Goal: Task Accomplishment & Management: Manage account settings

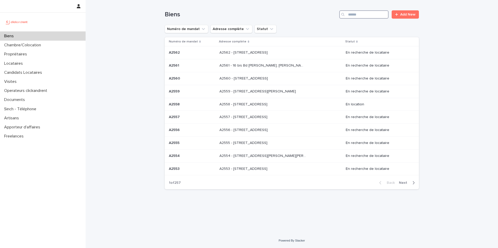
click at [356, 12] on input "Search" at bounding box center [363, 14] width 49 height 8
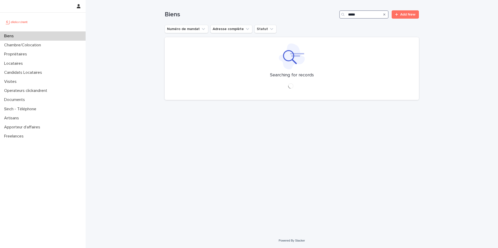
type input "*****"
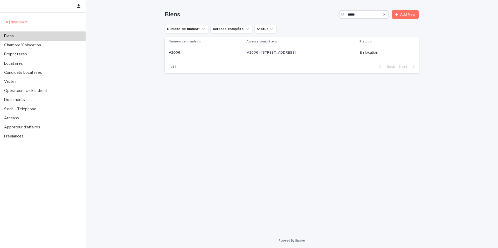
click at [291, 55] on div "A2006 - 5 Rue Du 8e Bataillon de Chasseurs, Amiens 80000 A2006 - 5 Rue Du 8e Ba…" at bounding box center [301, 52] width 108 height 9
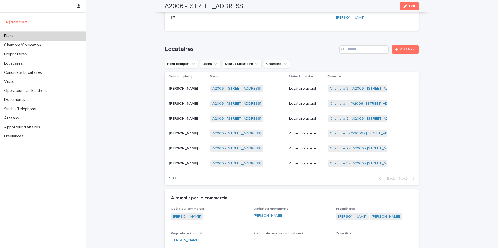
scroll to position [194, 0]
click at [308, 88] on p "Locataire actuel" at bounding box center [306, 89] width 34 height 4
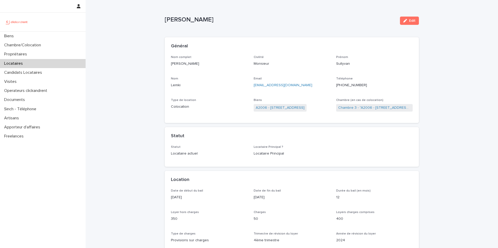
click at [336, 85] on ringoverc2c-logo-84e06f14122c at bounding box center [336, 85] width 0 height 4
click at [32, 35] on div "Biens" at bounding box center [43, 36] width 86 height 9
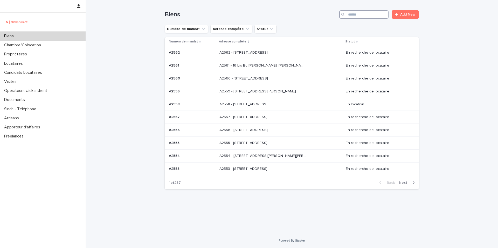
click at [365, 12] on input "Search" at bounding box center [363, 14] width 49 height 8
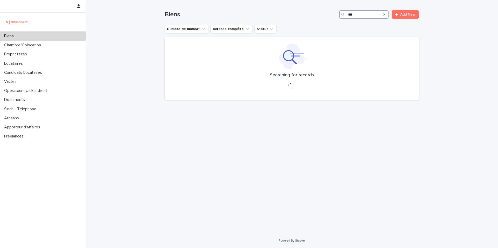
type input "****"
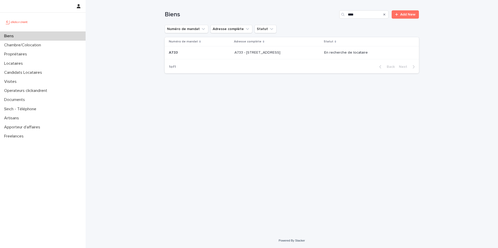
click at [281, 53] on p "A733 - 1 rue des Linandes Oranges, Cergy 95000" at bounding box center [257, 52] width 47 height 5
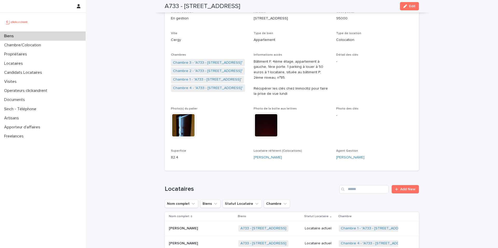
scroll to position [65, 0]
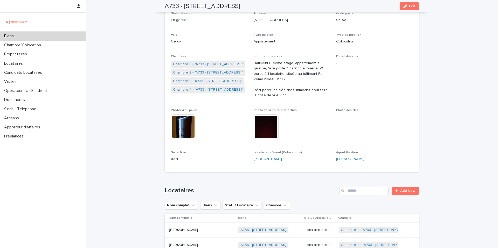
click at [207, 71] on link "Chambre 2 - "A733 - 1 rue des Linandes Oranges, Cergy 95000"" at bounding box center [208, 72] width 70 height 5
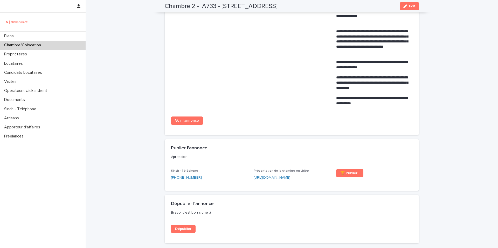
scroll to position [292, 0]
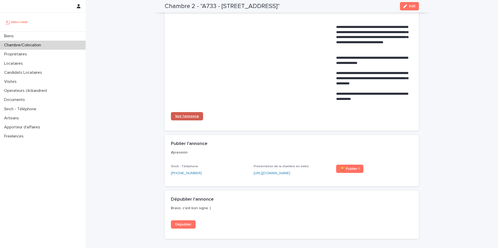
click at [191, 118] on span "Voir l'annonce" at bounding box center [187, 117] width 24 height 4
click at [53, 35] on div "Biens" at bounding box center [43, 36] width 86 height 9
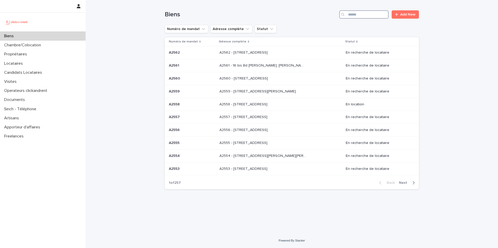
click at [369, 14] on input "Search" at bounding box center [363, 14] width 49 height 8
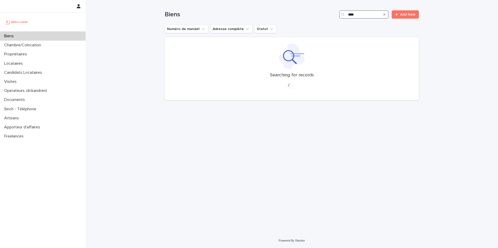
type input "*****"
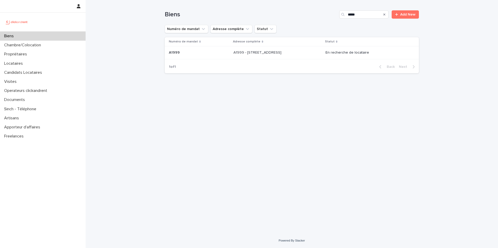
click at [315, 53] on div "A1999 - 12 Place Du Parc Aux Charrettes , Pontoise 95300 A1999 - 12 Place Du Pa…" at bounding box center [277, 52] width 88 height 9
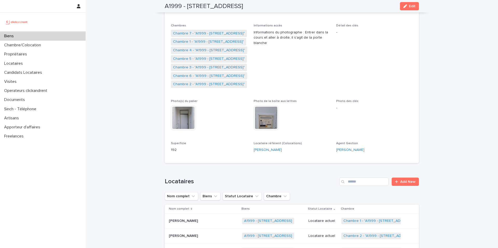
scroll to position [95, 0]
drag, startPoint x: 322, startPoint y: 7, endPoint x: 328, endPoint y: 3, distance: 6.8
click at [328, 4] on div "A1999 - 12 Place Du Parc Aux Charrettes , Pontoise 95300 Edit" at bounding box center [292, 6] width 254 height 12
click at [328, 3] on div "A1999 - 12 Place Du Parc Aux Charrettes , Pontoise 95300 Edit" at bounding box center [292, 6] width 254 height 12
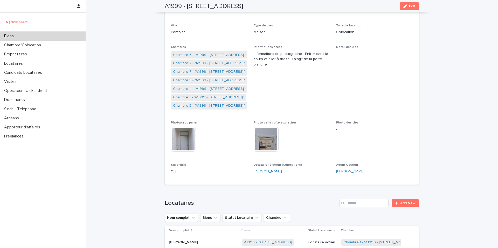
scroll to position [77, 0]
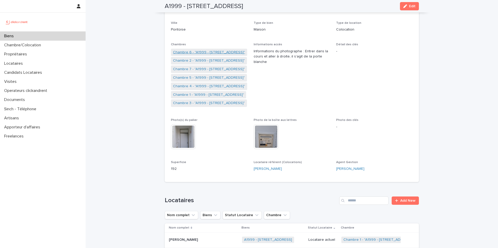
click at [201, 52] on link "Chambre 6 - "A1999 - 12 Place Du Parc Aux Charrettes , Pontoise 95300"" at bounding box center [209, 52] width 72 height 5
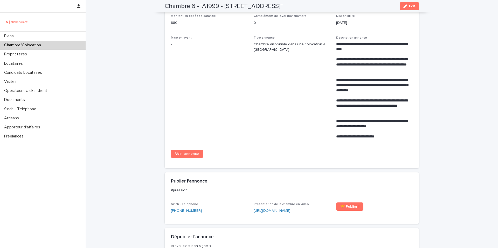
scroll to position [195, 0]
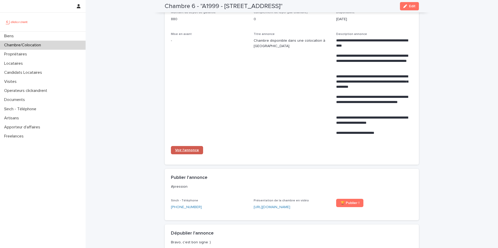
click at [186, 152] on span "Voir l'annonce" at bounding box center [187, 151] width 24 height 4
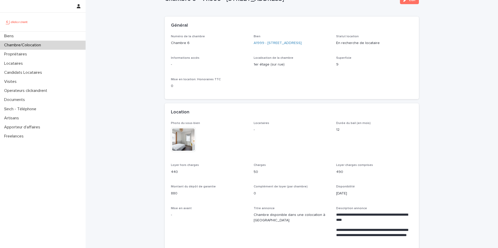
scroll to position [0, 0]
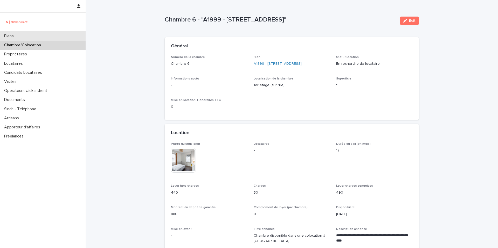
click at [42, 32] on div "Biens" at bounding box center [43, 36] width 86 height 9
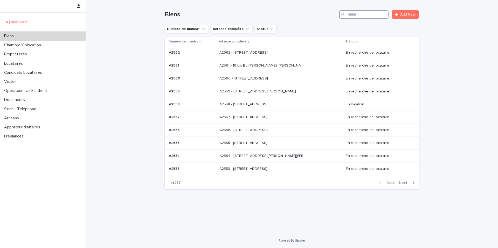
click at [374, 18] on input "Search" at bounding box center [363, 14] width 49 height 8
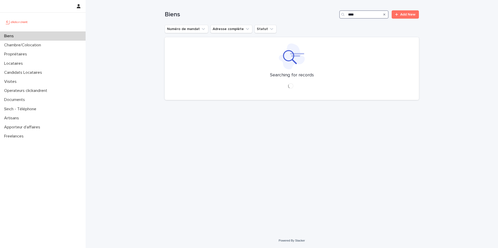
type input "****"
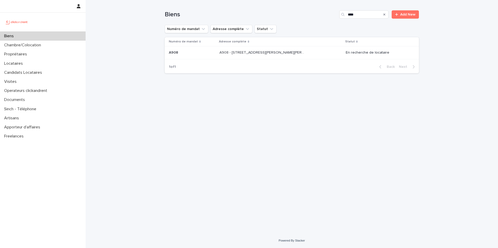
click at [300, 51] on p "A908 - 39 rue Karl Marx, Champigny-sur-Marne 94500" at bounding box center [262, 52] width 87 height 5
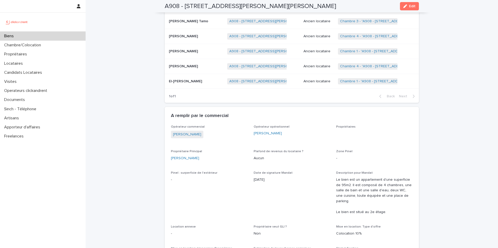
scroll to position [421, 0]
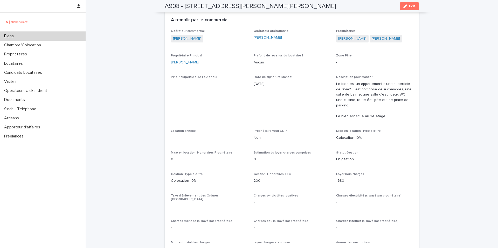
click at [356, 41] on link "Antoine Retaggi" at bounding box center [352, 38] width 28 height 5
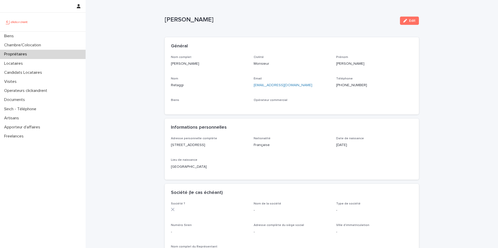
click at [336, 85] on ringoverc2c-logo-84e06f14122c at bounding box center [336, 85] width 0 height 4
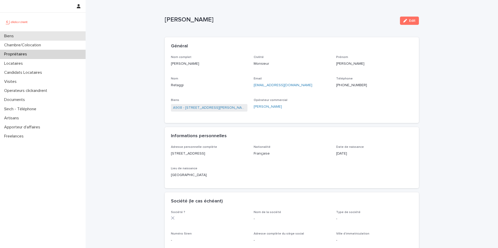
click at [64, 37] on div "Biens" at bounding box center [43, 36] width 86 height 9
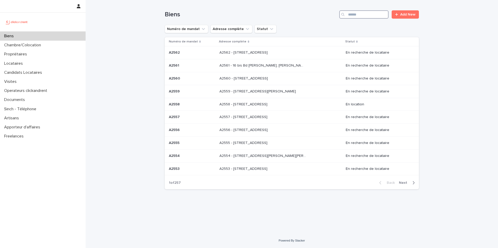
click at [361, 14] on input "Search" at bounding box center [363, 14] width 49 height 8
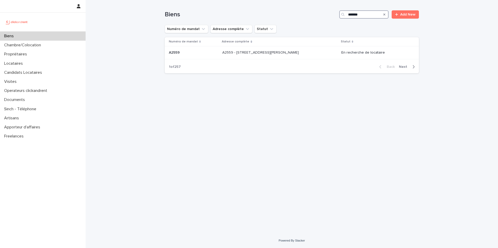
type input "********"
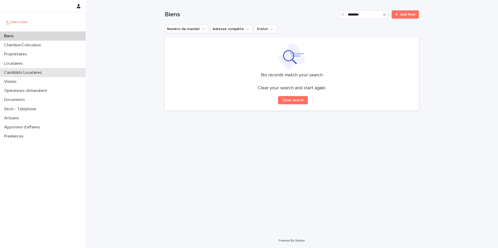
click at [52, 71] on div "Candidats Locataires" at bounding box center [43, 72] width 86 height 9
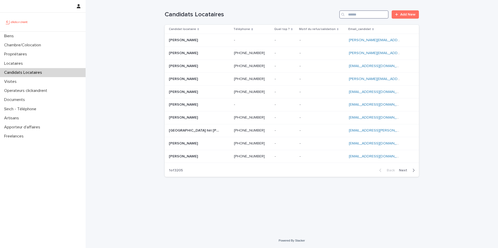
click at [357, 15] on input "Search" at bounding box center [363, 14] width 49 height 8
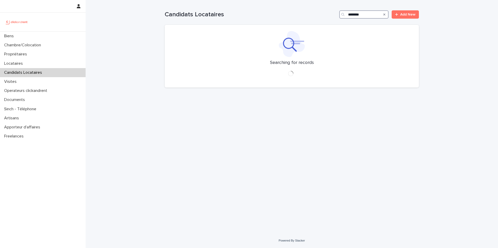
type input "********"
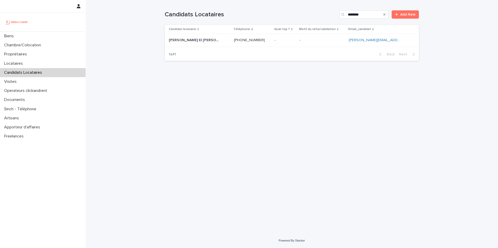
click at [310, 36] on div "- -" at bounding box center [321, 40] width 45 height 9
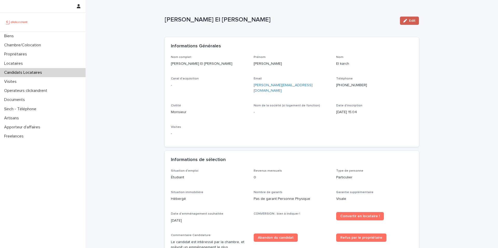
click at [412, 19] on span "Edit" at bounding box center [412, 21] width 6 height 4
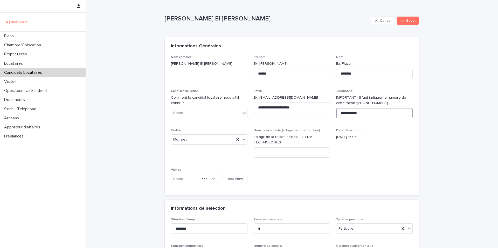
click at [366, 116] on input "**********" at bounding box center [374, 113] width 76 height 10
paste input "**"
click at [376, 114] on input "*******" at bounding box center [374, 113] width 76 height 10
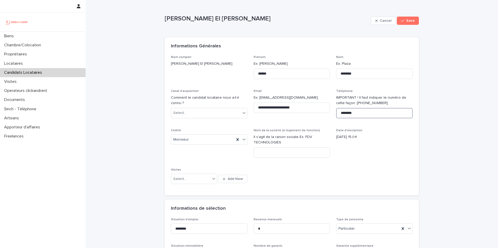
click at [376, 114] on input "*******" at bounding box center [374, 113] width 76 height 10
paste input "*******"
type input "**********"
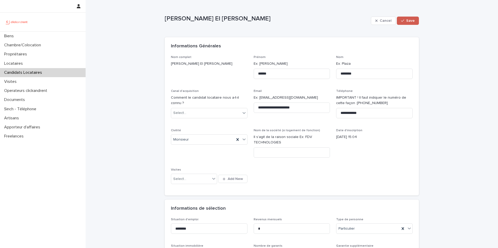
click at [413, 22] on span "Save" at bounding box center [410, 21] width 9 height 4
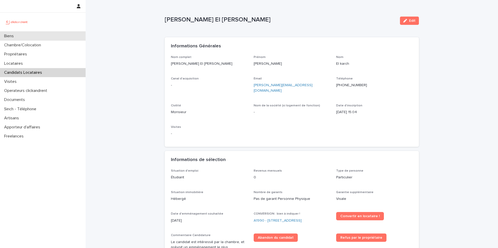
click at [45, 36] on div "Biens" at bounding box center [43, 36] width 86 height 9
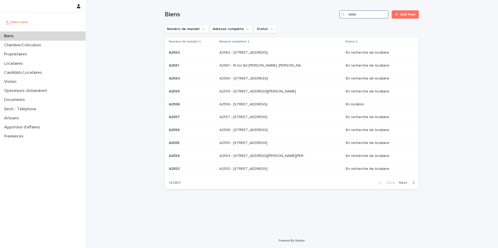
click at [367, 12] on input "Search" at bounding box center [363, 14] width 49 height 8
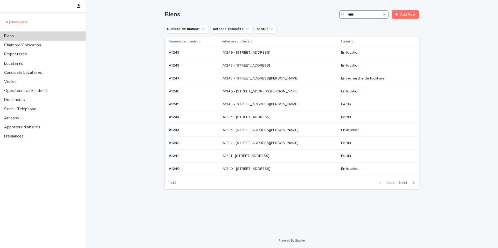
type input "*****"
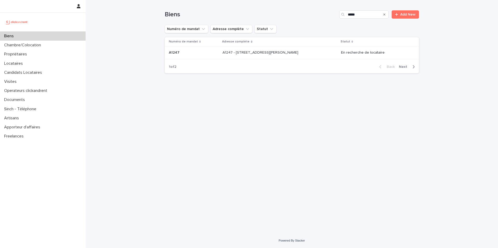
click at [313, 51] on div "A1247 - 1 rue Charlotte Perriand, Clichy-la-Garenne 92110 A1247 - 1 rue Charlot…" at bounding box center [279, 52] width 114 height 9
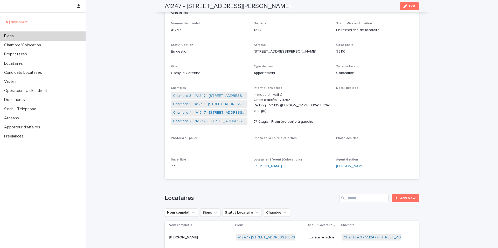
scroll to position [34, 0]
click at [216, 103] on link "Chambre 2 - "A1247 - 1 rue Charlotte Perriand, Clichy-la-Garenne 92110"" at bounding box center [209, 103] width 72 height 5
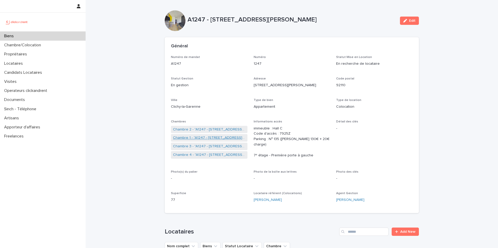
click at [201, 138] on link "Chambre 1 - "A1247 - 1 rue Charlotte Perriand, Clichy-la-Garenne 92110"" at bounding box center [209, 137] width 72 height 5
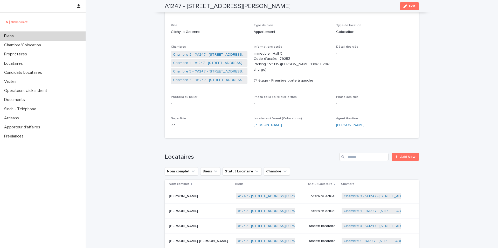
scroll to position [74, 0]
click at [208, 54] on link "Chambre 2 - "A1247 - 1 rue Charlotte Perriand, Clichy-la-Garenne 92110"" at bounding box center [209, 55] width 72 height 5
click at [57, 35] on div "Biens" at bounding box center [43, 36] width 86 height 9
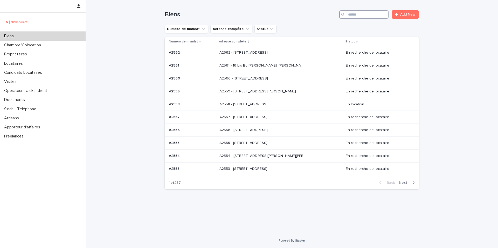
click at [360, 15] on input "Search" at bounding box center [363, 14] width 49 height 8
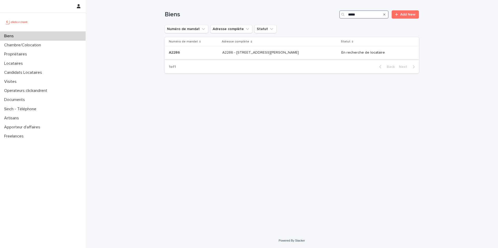
type input "*****"
click at [282, 53] on p "A2286 - [STREET_ADDRESS] [GEOGRAPHIC_DATA], [GEOGRAPHIC_DATA] 93600" at bounding box center [260, 52] width 77 height 5
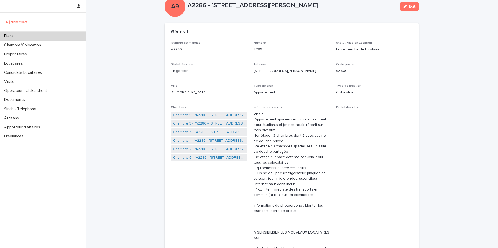
scroll to position [15, 0]
click at [212, 123] on link "Chambre 3 - "A2286 - [STREET_ADDRESS] [GEOGRAPHIC_DATA], [GEOGRAPHIC_DATA] 9360…" at bounding box center [209, 123] width 72 height 5
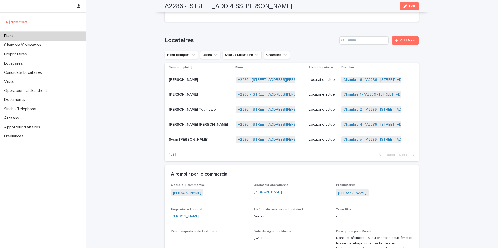
scroll to position [335, 0]
click at [311, 77] on div "Locataire actuel" at bounding box center [323, 78] width 29 height 5
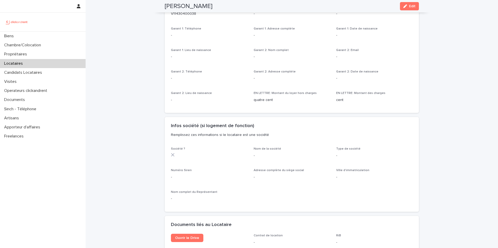
scroll to position [345, 0]
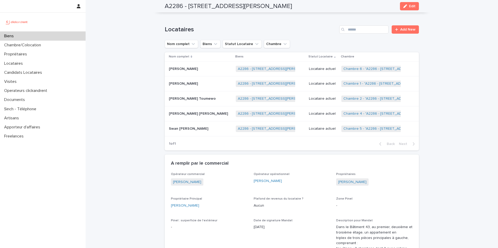
click at [314, 83] on p "Locataire actuel" at bounding box center [323, 84] width 29 height 4
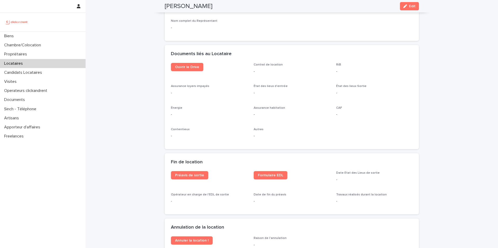
scroll to position [526, 0]
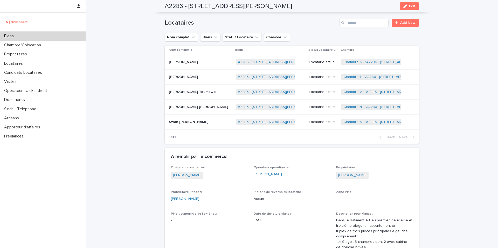
scroll to position [334, 0]
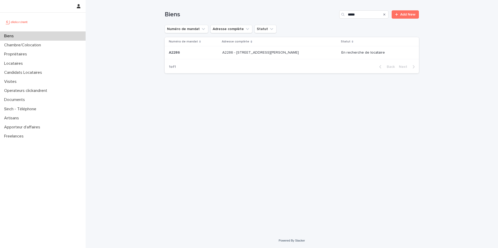
click at [309, 55] on div "A2286 - 5 allée du Dr. Schalow, Aulnay-sous-Bois 93600 A2286 - 5 allée du Dr. S…" at bounding box center [279, 52] width 115 height 9
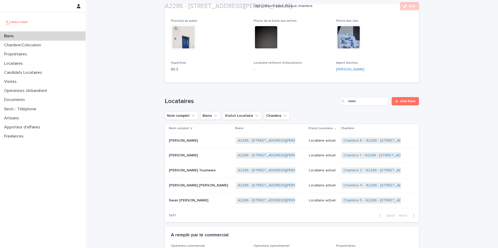
scroll to position [375, 0]
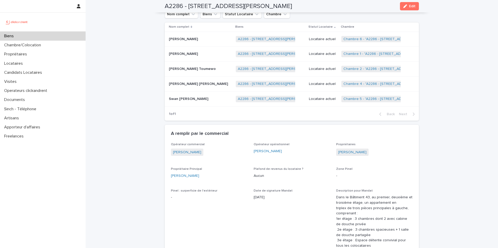
click at [203, 36] on div "Yann Delayac Yann Delayac" at bounding box center [200, 39] width 63 height 9
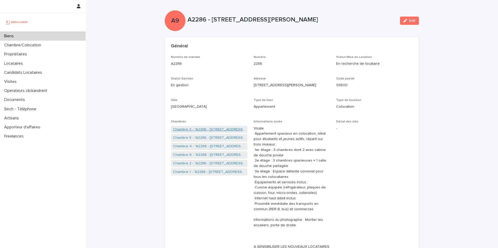
click at [213, 128] on link "Chambre 3 - "A2286 - [STREET_ADDRESS] [GEOGRAPHIC_DATA], [GEOGRAPHIC_DATA] 9360…" at bounding box center [209, 129] width 72 height 5
click at [200, 164] on link "Chambre 6 - "A2286 - [STREET_ADDRESS] [GEOGRAPHIC_DATA], [GEOGRAPHIC_DATA] 9360…" at bounding box center [209, 163] width 72 height 5
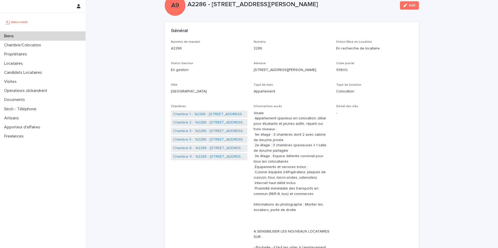
scroll to position [21, 0]
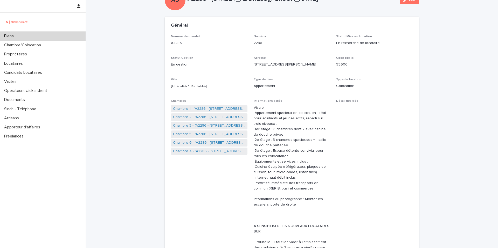
click at [218, 123] on link "Chambre 3 - "A2286 - [STREET_ADDRESS] [GEOGRAPHIC_DATA], [GEOGRAPHIC_DATA] 9360…" at bounding box center [209, 125] width 72 height 5
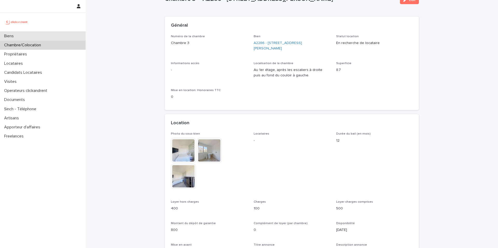
click at [79, 36] on div "Biens" at bounding box center [43, 36] width 86 height 9
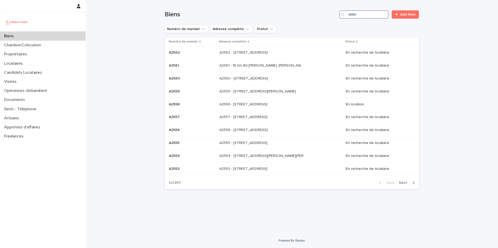
click at [371, 15] on input "Search" at bounding box center [363, 14] width 49 height 8
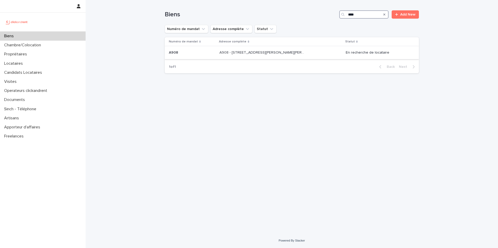
type input "****"
click at [307, 55] on div "A908 - 39 rue Karl Marx, Champigny-sur-Marne 94500 A908 - 39 rue Karl Marx, Cha…" at bounding box center [280, 52] width 122 height 9
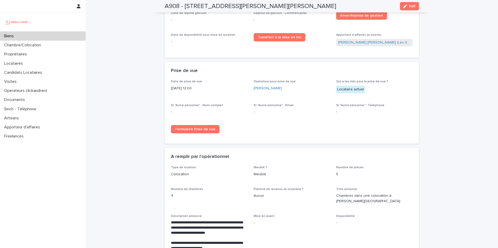
scroll to position [1620, 0]
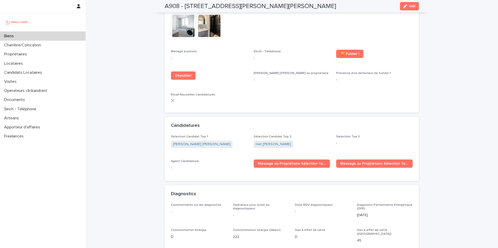
drag, startPoint x: 295, startPoint y: 129, endPoint x: 289, endPoint y: 132, distance: 6.9
click at [289, 141] on div "Het [PERSON_NAME] HIRPARA" at bounding box center [291, 145] width 76 height 9
copy link "Het [PERSON_NAME] HIRPARA"
click at [411, 7] on span "Edit" at bounding box center [412, 6] width 6 height 4
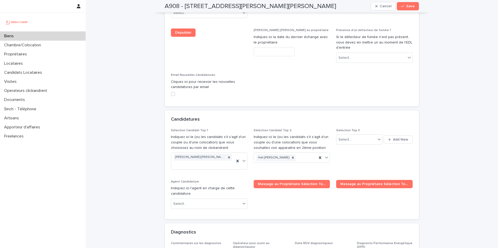
scroll to position [2563, 0]
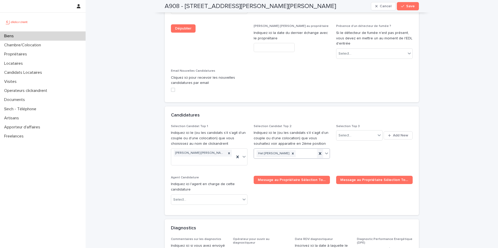
click at [320, 151] on icon at bounding box center [319, 153] width 5 height 5
click at [409, 4] on span "Save" at bounding box center [410, 6] width 9 height 4
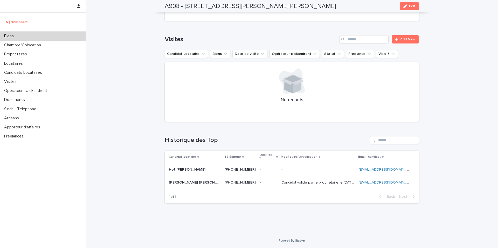
scroll to position [1667, 0]
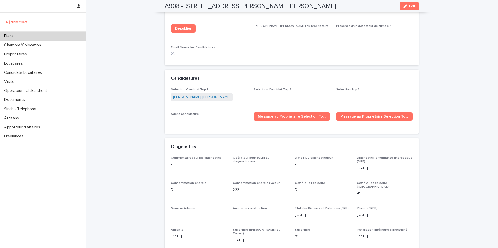
click at [42, 33] on div "Biens" at bounding box center [43, 36] width 86 height 9
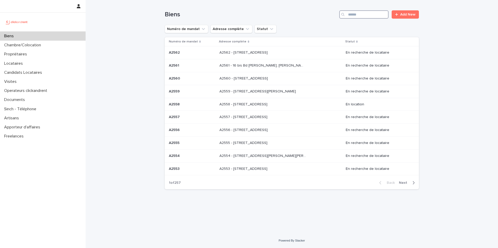
click at [350, 14] on input "Search" at bounding box center [363, 14] width 49 height 8
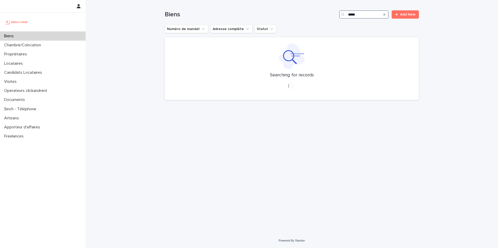
type input "*****"
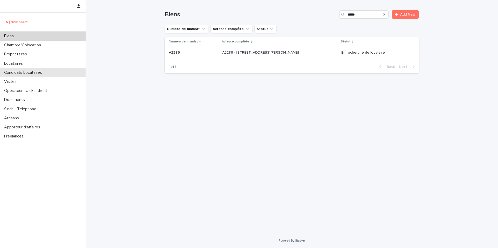
click at [48, 71] on div "Candidats Locataires" at bounding box center [43, 72] width 86 height 9
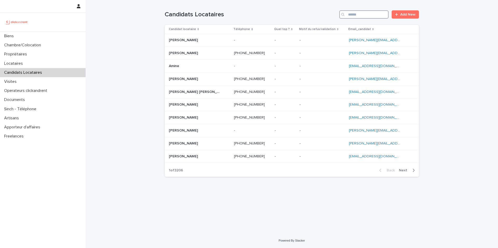
click at [369, 13] on input "Search" at bounding box center [363, 14] width 49 height 8
paste input "**********"
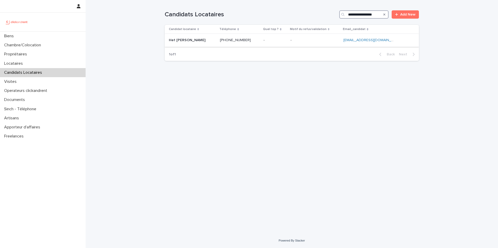
type input "**********"
click at [317, 41] on p at bounding box center [314, 40] width 49 height 4
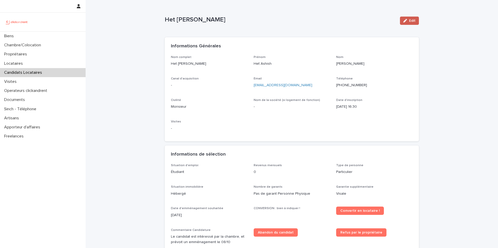
click at [411, 21] on span "Edit" at bounding box center [412, 21] width 6 height 4
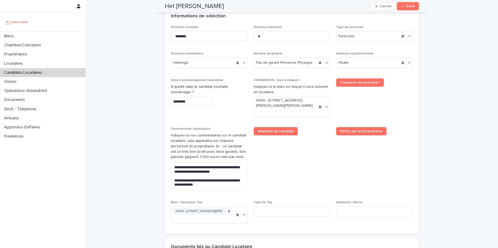
scroll to position [193, 0]
click at [320, 105] on icon at bounding box center [319, 106] width 5 height 5
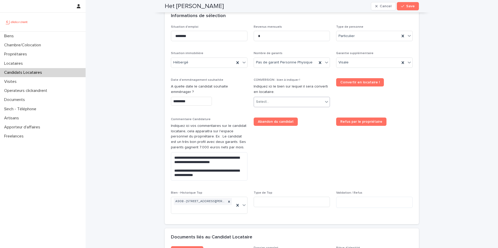
scroll to position [188, 0]
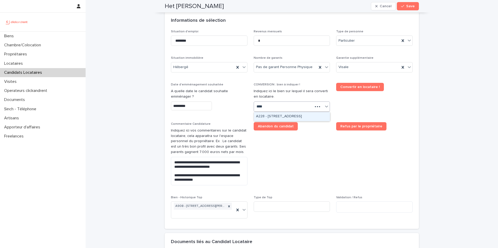
type input "*****"
click at [293, 115] on div "A2286 - [STREET_ADDRESS] [GEOGRAPHIC_DATA], [GEOGRAPHIC_DATA] 93600" at bounding box center [292, 116] width 76 height 9
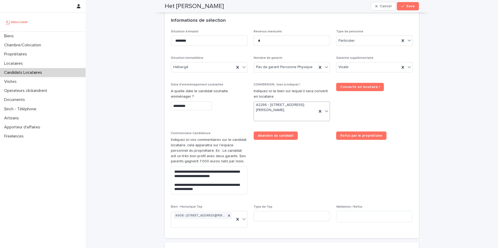
scroll to position [193, 0]
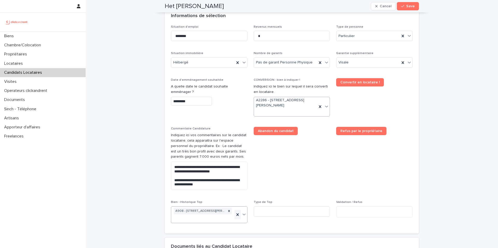
click at [238, 214] on icon at bounding box center [237, 214] width 5 height 5
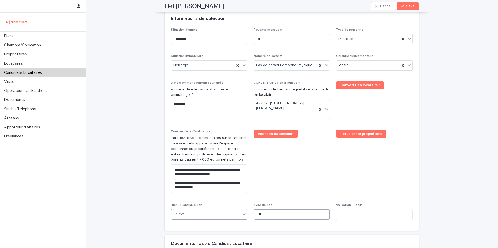
type input "*"
click at [213, 213] on div "Select..." at bounding box center [205, 214] width 69 height 9
type input "*****"
click at [222, 206] on div "A2286 - [STREET_ADDRESS] [GEOGRAPHIC_DATA], [GEOGRAPHIC_DATA] 93600" at bounding box center [209, 204] width 76 height 9
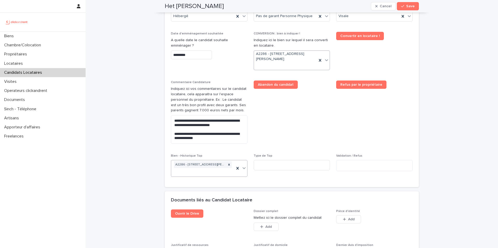
scroll to position [237, 0]
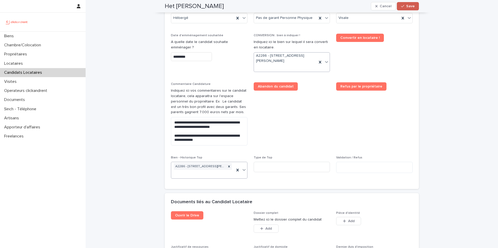
click at [407, 5] on span "Save" at bounding box center [410, 6] width 9 height 4
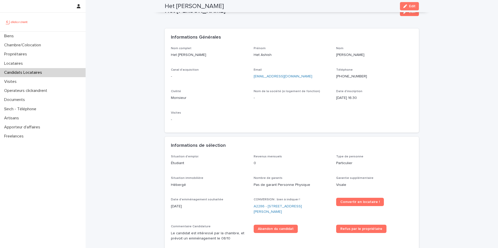
scroll to position [0, 0]
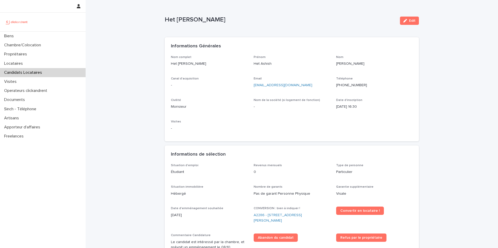
click at [197, 20] on p "Het [PERSON_NAME] HIRPARA" at bounding box center [280, 20] width 231 height 8
copy div "Het Ashish HIRPARA Edit Sorry, there was an error saving your record. Please tr…"
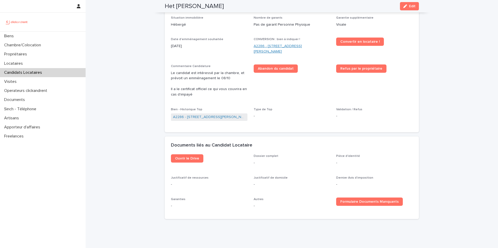
scroll to position [185, 0]
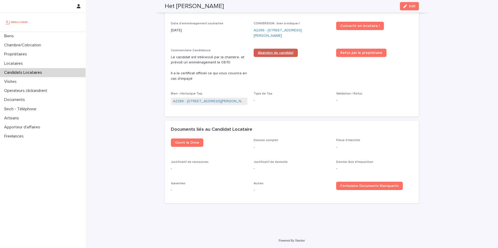
click at [281, 52] on span "Abandon du candidat" at bounding box center [276, 53] width 36 height 4
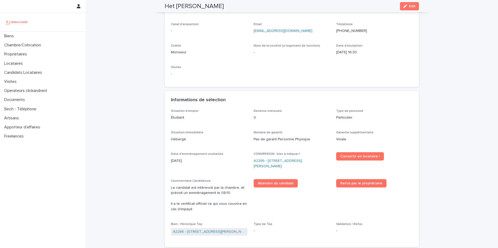
scroll to position [61, 0]
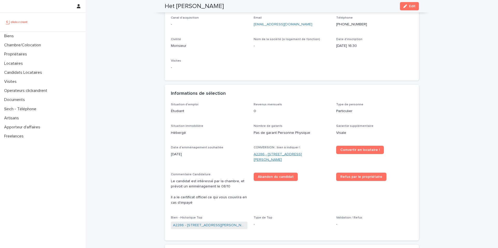
click at [266, 153] on link "A2286 - [STREET_ADDRESS][PERSON_NAME]" at bounding box center [291, 157] width 76 height 11
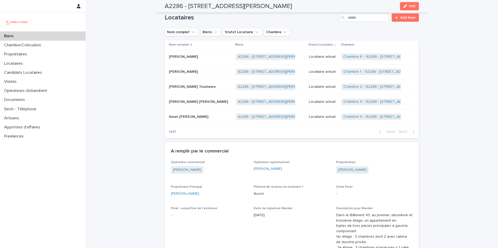
scroll to position [1498, 0]
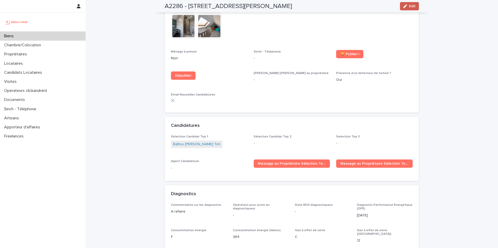
click at [411, 4] on span "Edit" at bounding box center [412, 6] width 6 height 4
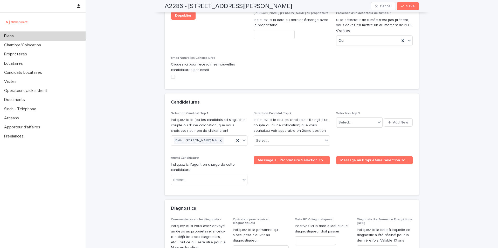
scroll to position [2420, 0]
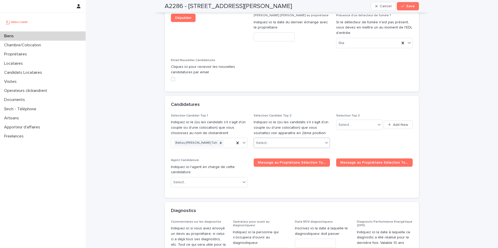
click at [288, 139] on div "Select..." at bounding box center [288, 143] width 69 height 9
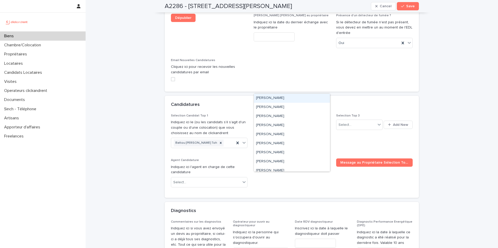
paste input "**********"
type input "**********"
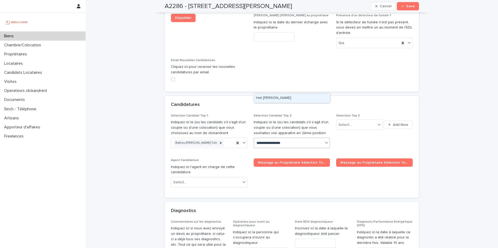
click at [281, 98] on div "Het [PERSON_NAME] HIRPARA" at bounding box center [292, 98] width 76 height 9
click at [408, 4] on button "Save" at bounding box center [408, 6] width 22 height 8
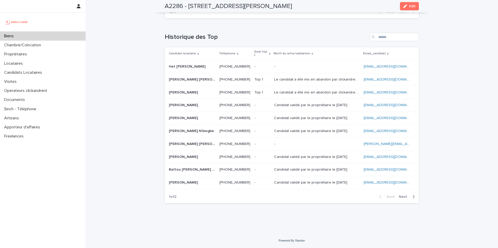
scroll to position [1561, 0]
